Goal: Task Accomplishment & Management: Manage account settings

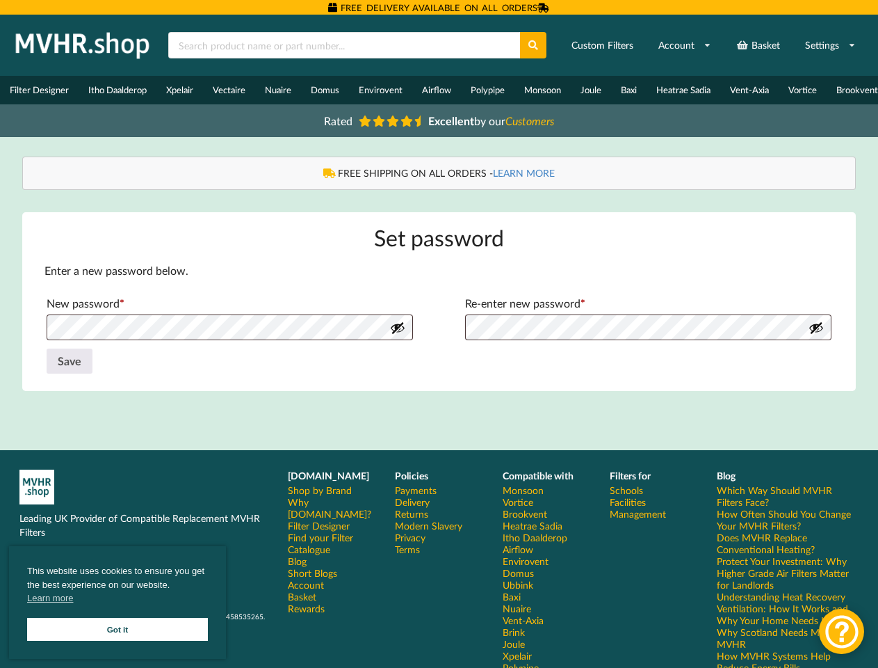
click at [439, 334] on form "Enter a new password below. New password * Required Re-enter new password * Req…" at bounding box center [440, 319] width 790 height 113
click at [534, 45] on icon at bounding box center [534, 45] width 12 height 10
click at [830, 45] on link "Settings" at bounding box center [830, 45] width 69 height 25
click at [398, 334] on button "Show password" at bounding box center [397, 327] width 15 height 15
click at [816, 334] on button "Show password" at bounding box center [816, 327] width 15 height 15
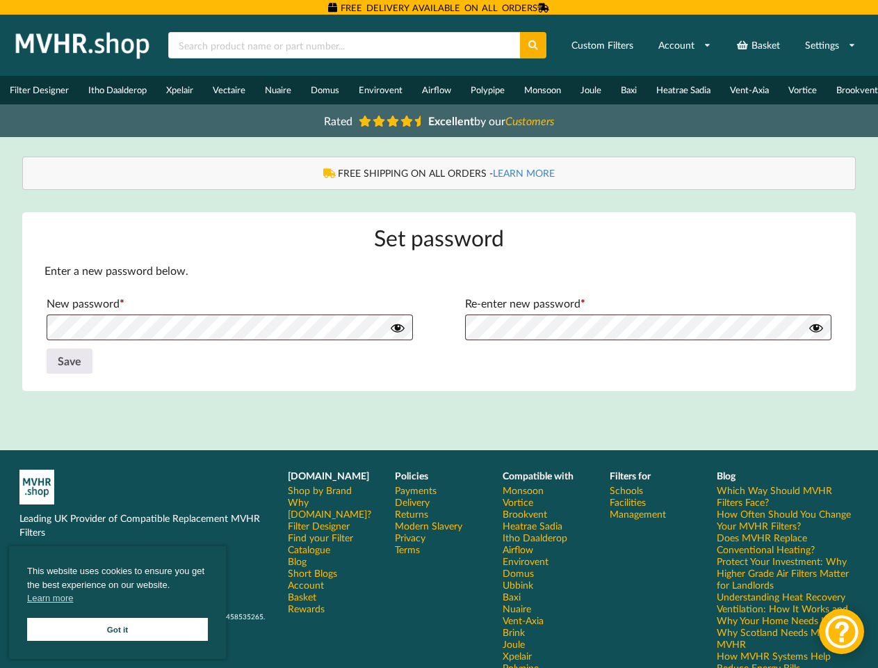
click at [70, 368] on button "Save" at bounding box center [70, 360] width 46 height 25
click at [118, 602] on span "This website uses cookies to ensure you get the best experience on our website.…" at bounding box center [117, 586] width 181 height 45
click at [841, 631] on div at bounding box center [841, 630] width 45 height 45
